Goal: Check status: Check status

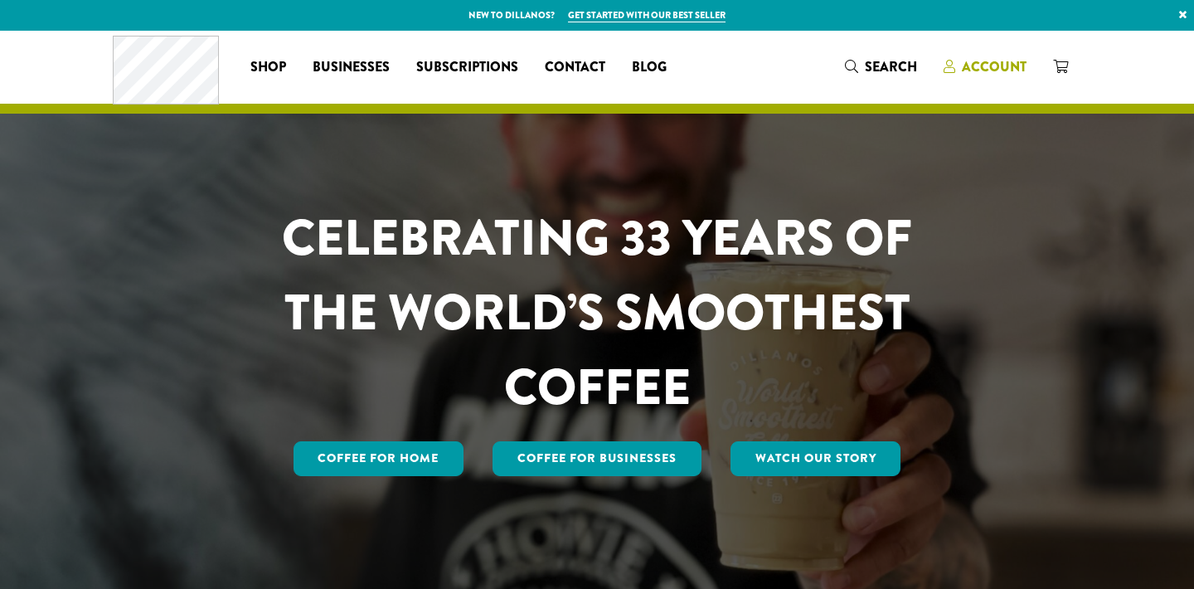
click at [990, 66] on span "Account" at bounding box center [994, 66] width 65 height 19
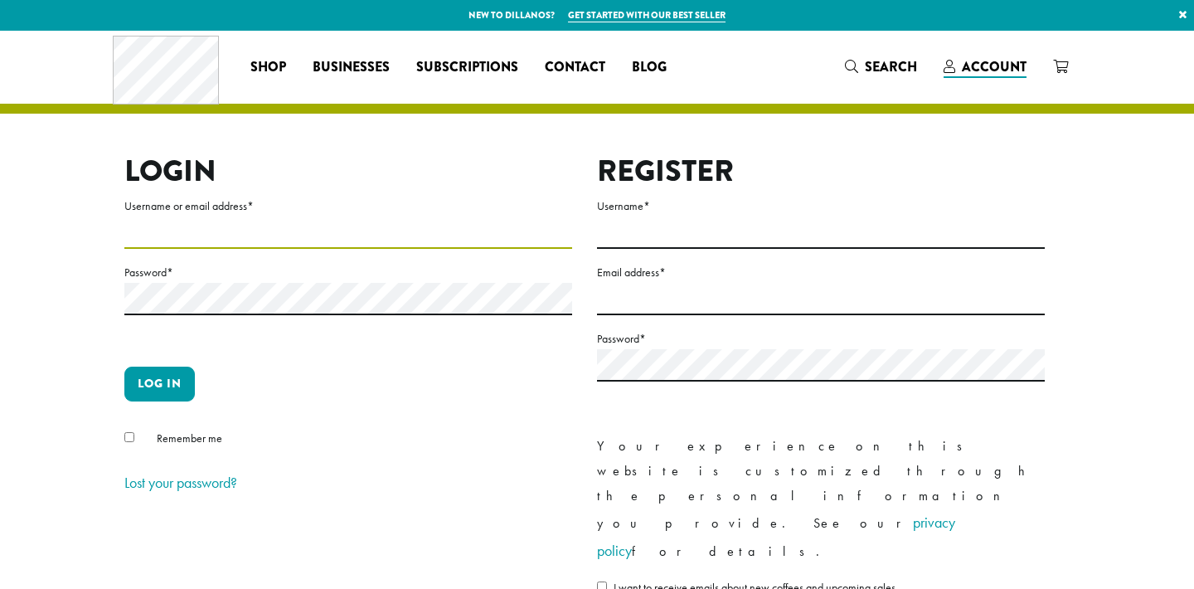
type input "**********"
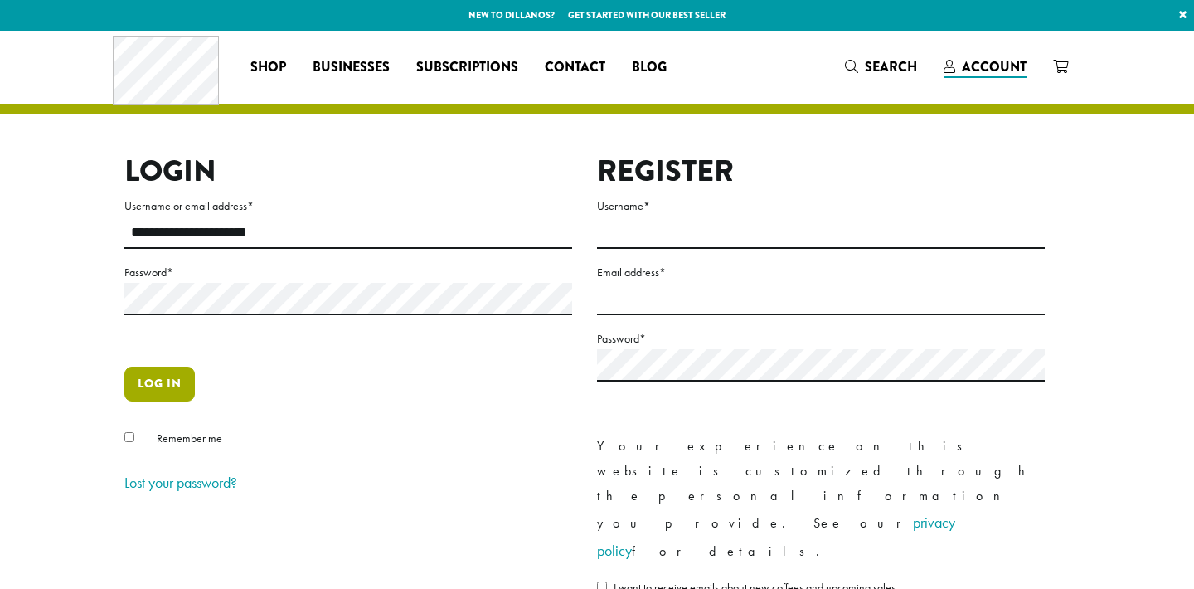
click at [149, 372] on button "Log in" at bounding box center [159, 384] width 71 height 35
click at [158, 390] on button "Log in" at bounding box center [159, 384] width 71 height 35
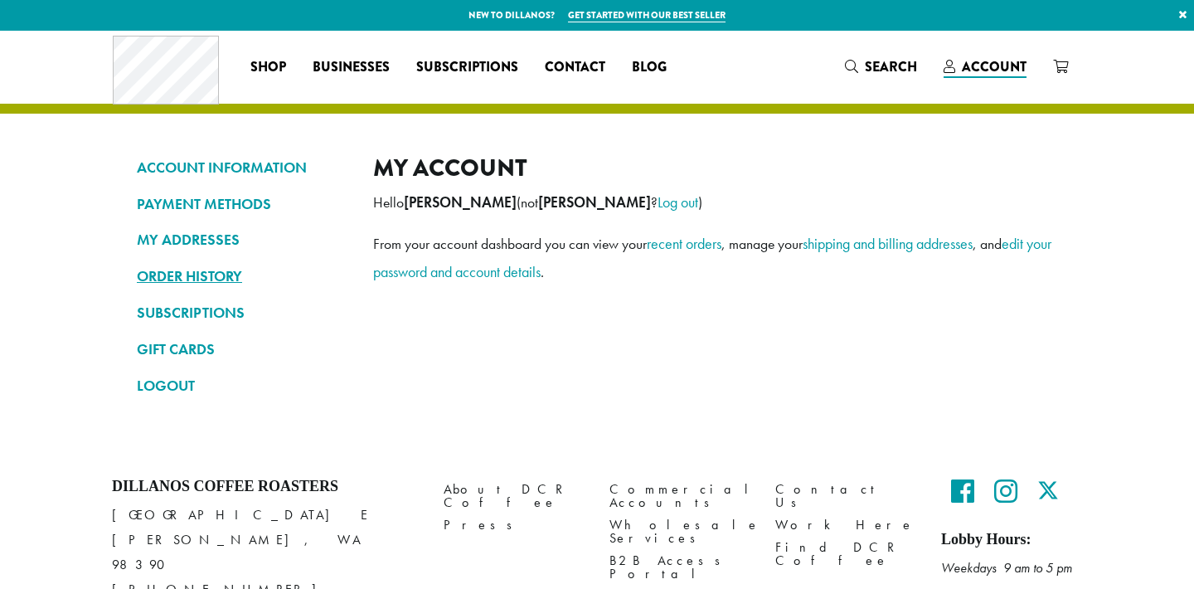
click at [189, 273] on link "ORDER HISTORY" at bounding box center [243, 276] width 212 height 28
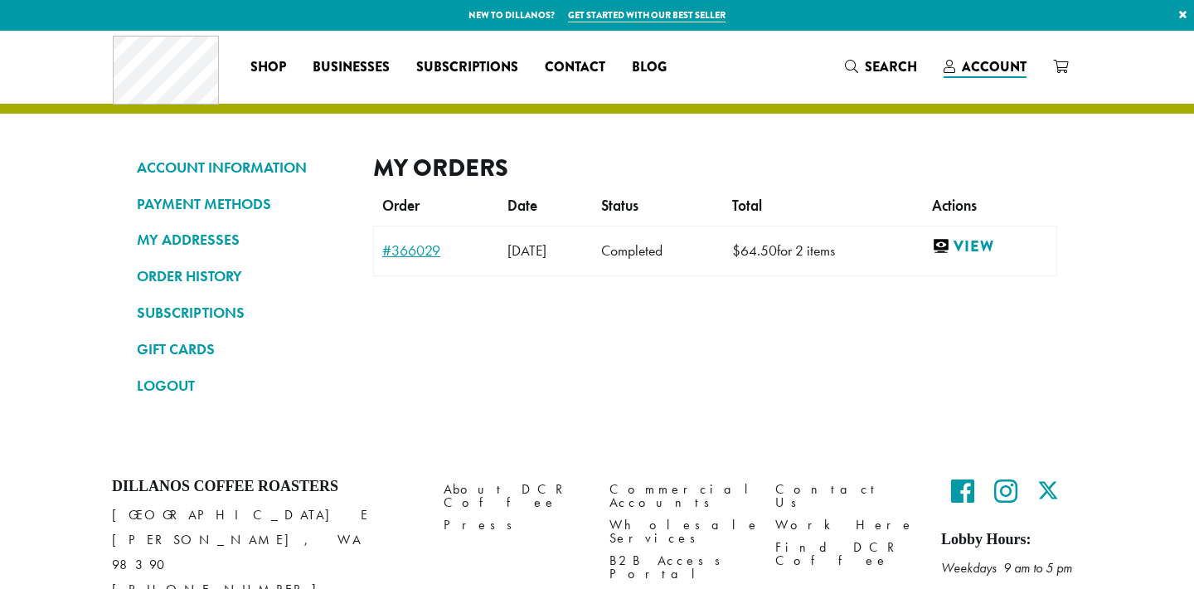
click at [413, 246] on link "#366029" at bounding box center [436, 250] width 109 height 15
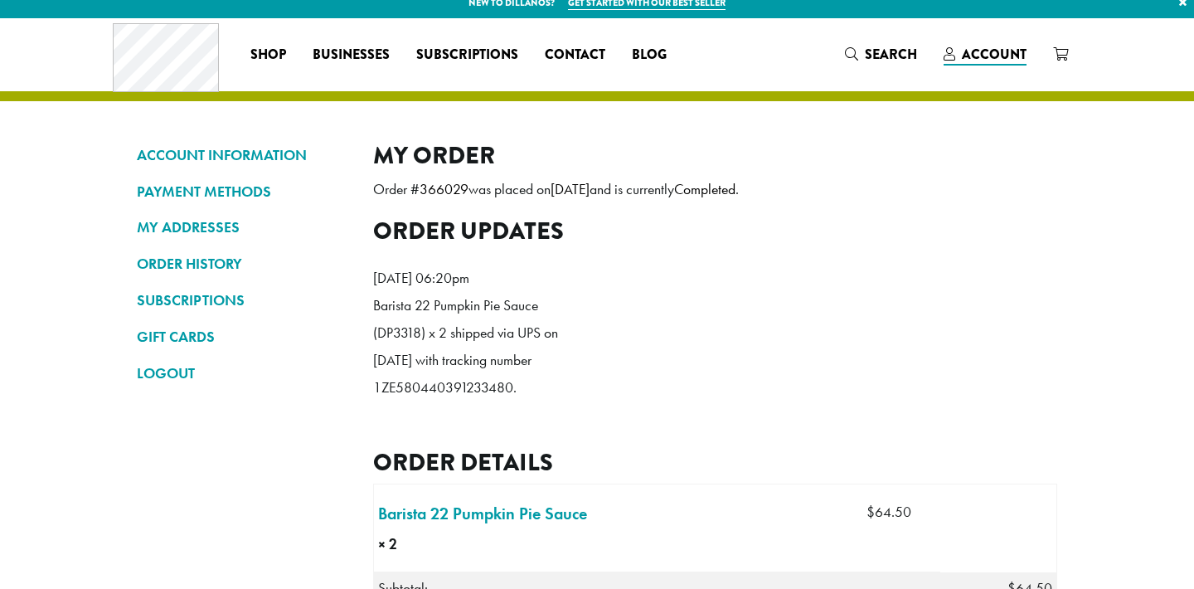
scroll to position [12, 0]
click at [442, 401] on p "Barista 22 Pumpkin Pie Sauce (DP3318) x 2 shipped via UPS on September 4, 2025 …" at bounding box center [468, 346] width 191 height 109
click at [516, 401] on p "Barista 22 Pumpkin Pie Sauce (DP3318) x 2 shipped via UPS on September 4, 2025 …" at bounding box center [468, 346] width 191 height 109
drag, startPoint x: 528, startPoint y: 443, endPoint x: 370, endPoint y: 445, distance: 157.6
click at [368, 445] on div "ACCOUNT INFORMATION PAYMENT METHODS MY ADDRESSES ORDER HISTORY SUBSCRIPTIONS GI…" at bounding box center [597, 577] width 946 height 872
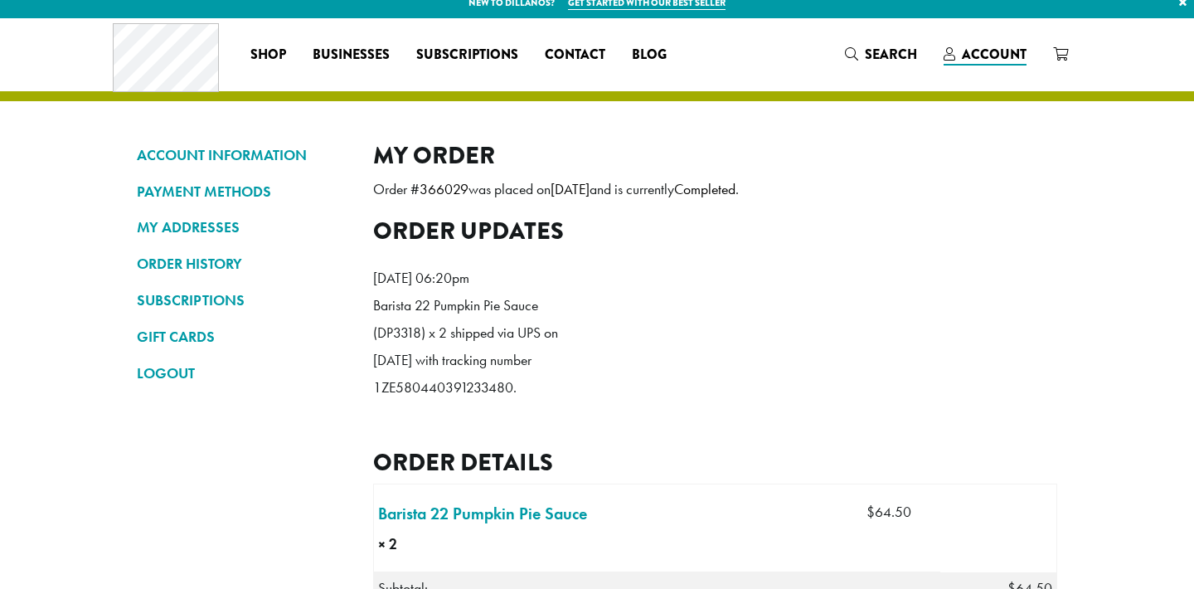
copy p "1ZE580440391233480."
click at [552, 401] on p "Barista 22 Pumpkin Pie Sauce (DP3318) x 2 shipped via UPS on September 4, 2025 …" at bounding box center [468, 346] width 191 height 109
drag, startPoint x: 516, startPoint y: 445, endPoint x: 375, endPoint y: 440, distance: 141.1
click at [375, 401] on p "Barista 22 Pumpkin Pie Sauce (DP3318) x 2 shipped via UPS on September 4, 2025 …" at bounding box center [468, 346] width 191 height 109
copy p "1ZE580440391233480"
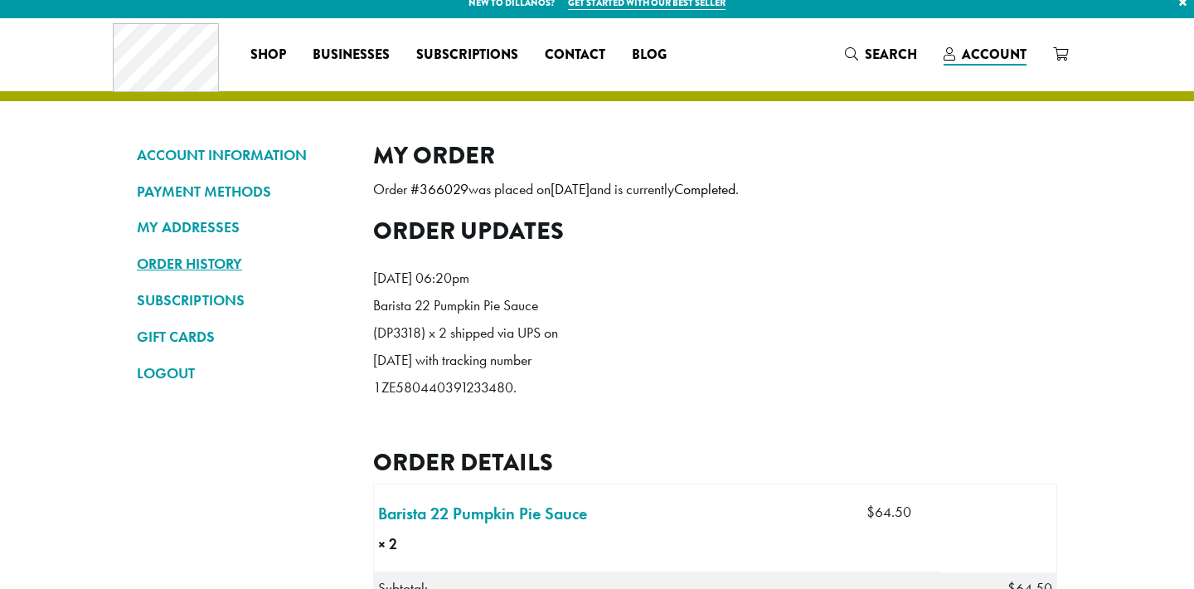
click at [181, 259] on link "ORDER HISTORY" at bounding box center [243, 264] width 212 height 28
click at [178, 263] on link "ORDER HISTORY" at bounding box center [243, 264] width 212 height 28
click at [195, 268] on link "ORDER HISTORY" at bounding box center [243, 264] width 212 height 28
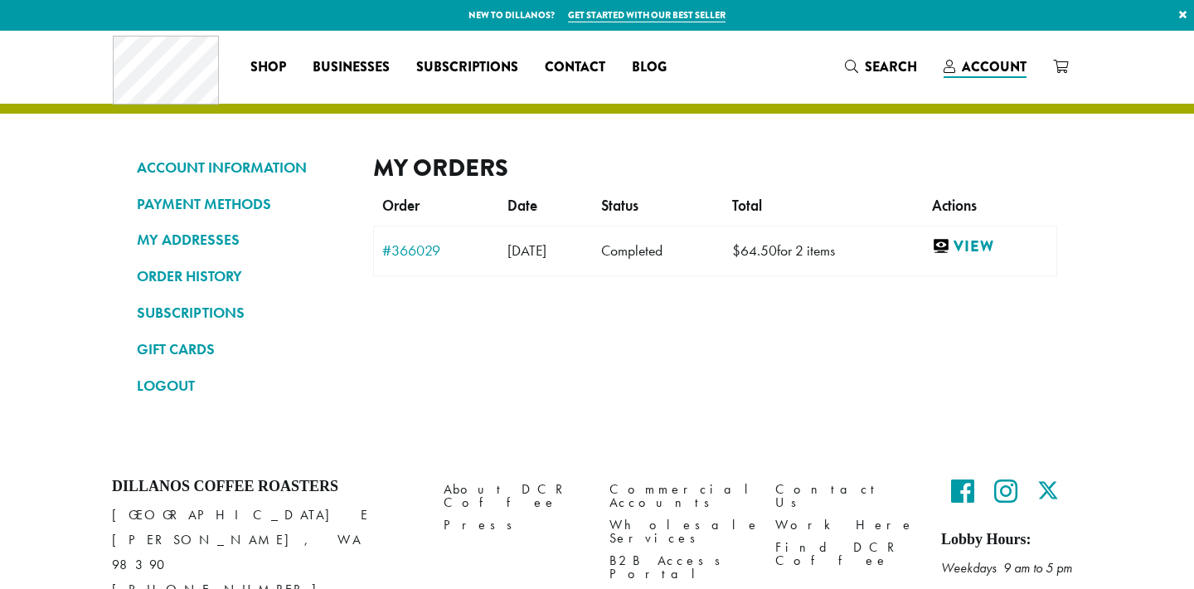
click at [547, 258] on span "September 3, 2025" at bounding box center [527, 250] width 39 height 18
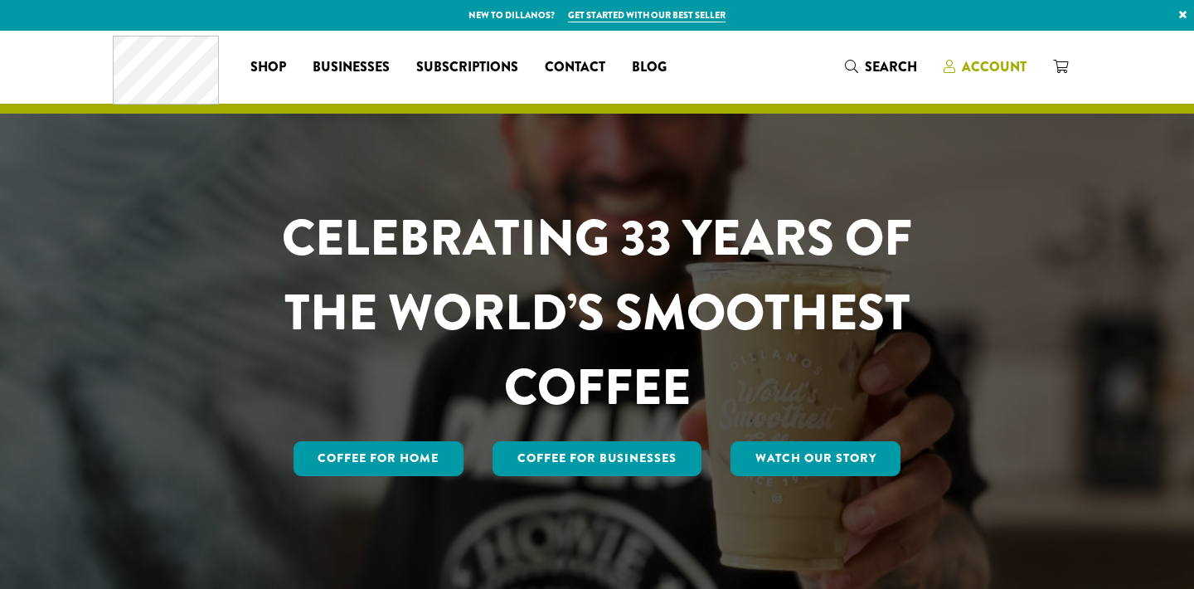
click at [983, 71] on span "Account" at bounding box center [994, 66] width 65 height 19
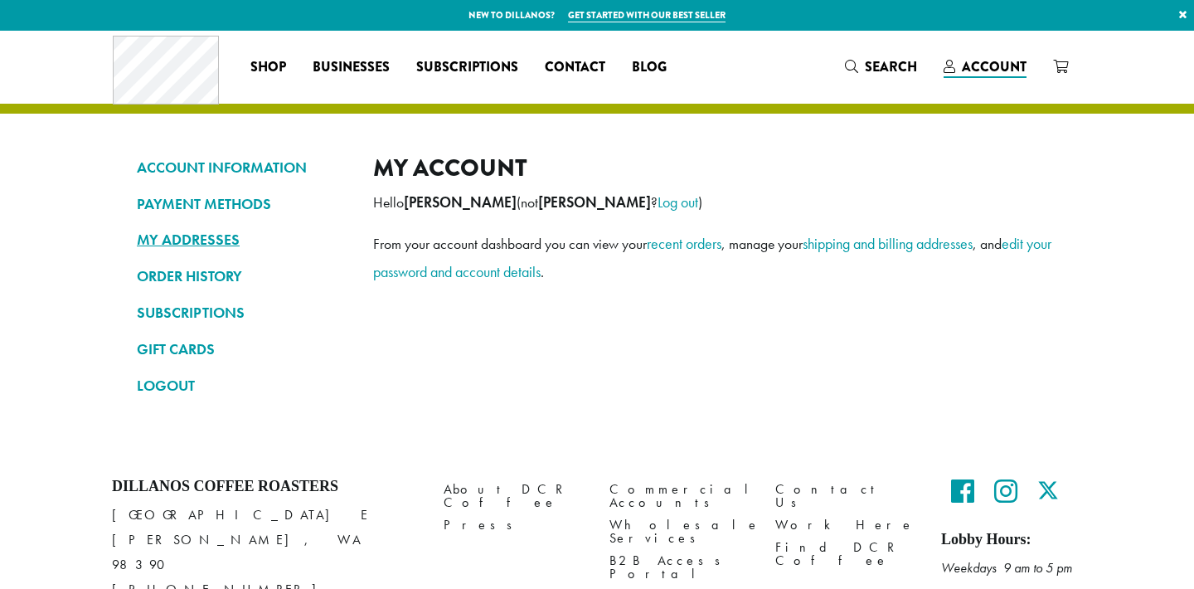
click at [214, 240] on link "MY ADDRESSES" at bounding box center [243, 240] width 212 height 28
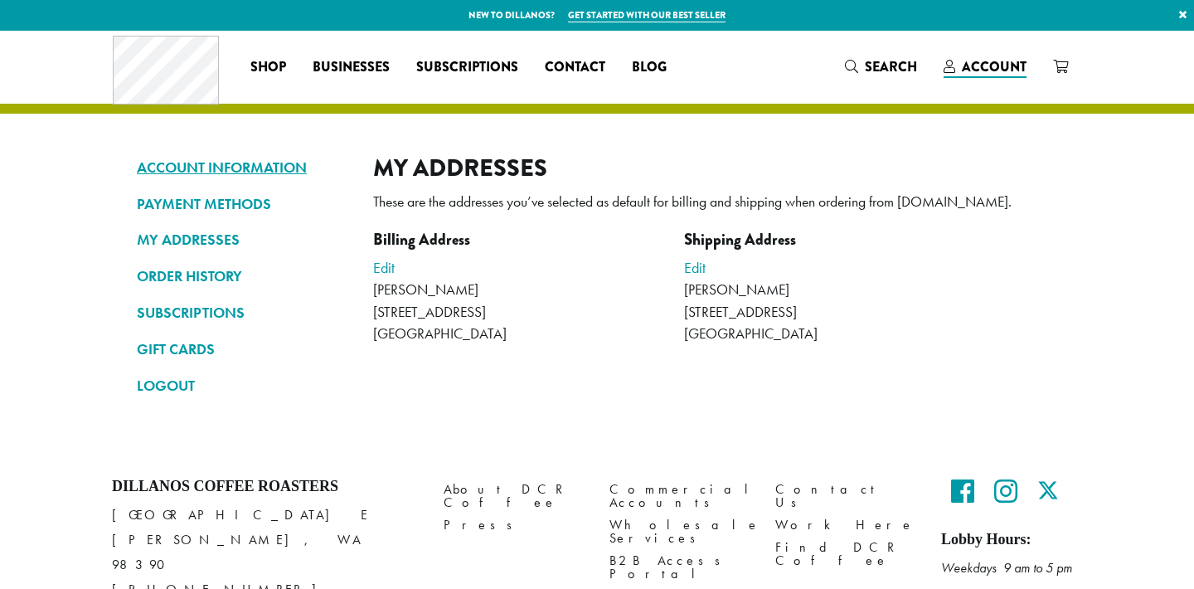
click at [216, 162] on link "ACCOUNT INFORMATION" at bounding box center [243, 167] width 212 height 28
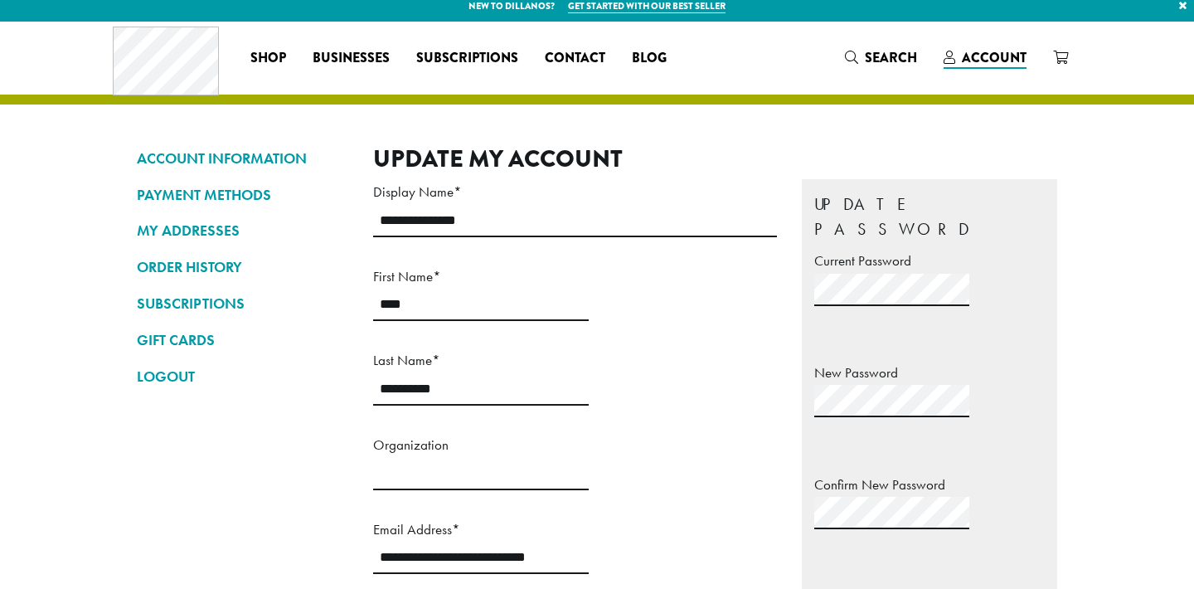
scroll to position [10, 0]
